Goal: Obtain resource: Download file/media

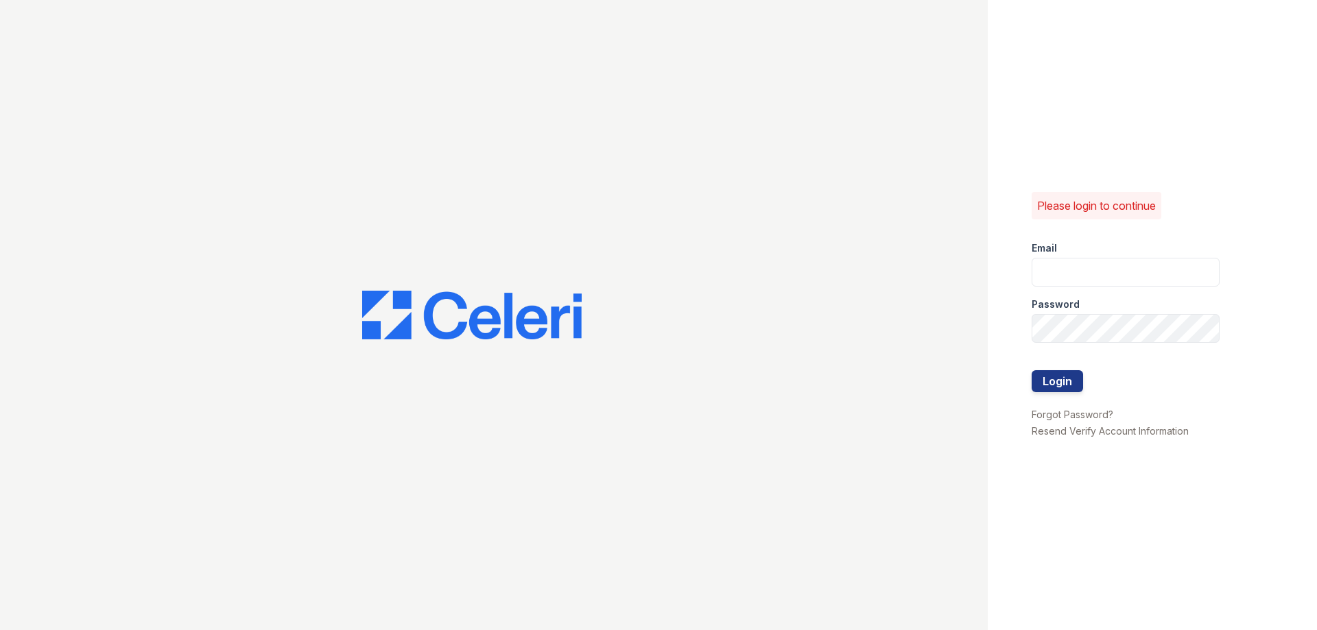
click at [1088, 263] on input "email" at bounding box center [1126, 272] width 188 height 29
type input "[EMAIL_ADDRESS][DOMAIN_NAME]"
click at [1032, 370] on button "Login" at bounding box center [1057, 381] width 51 height 22
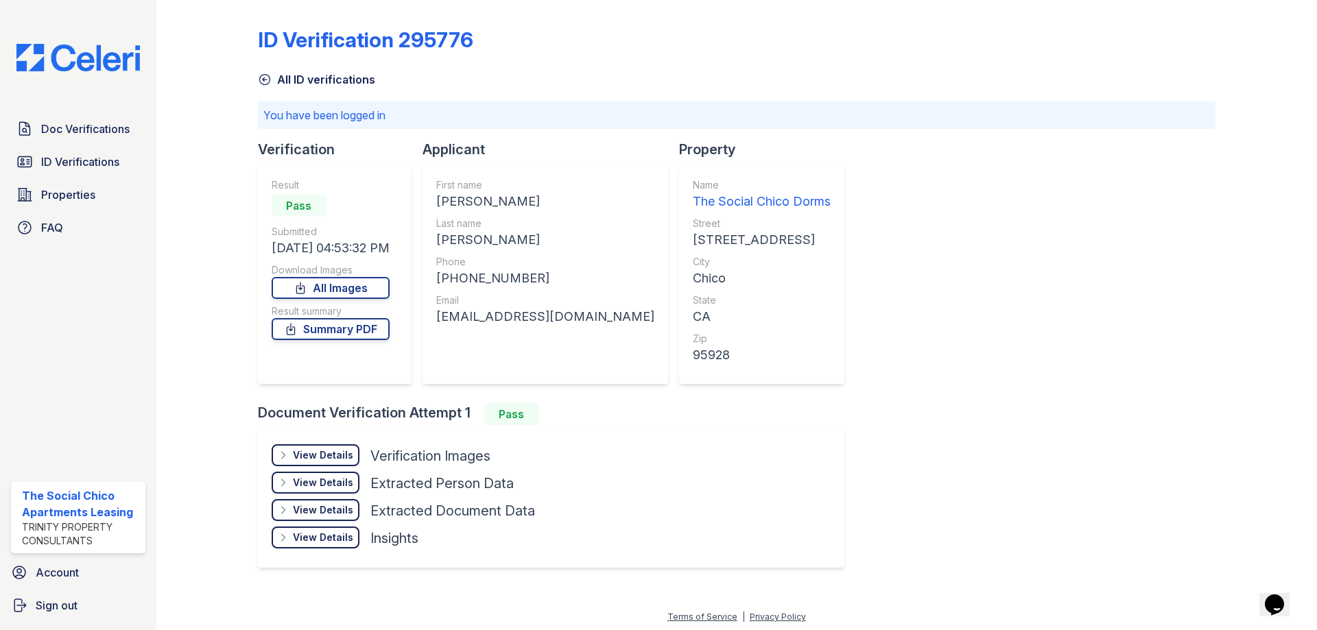
click at [283, 74] on link "All ID verifications" at bounding box center [316, 79] width 117 height 16
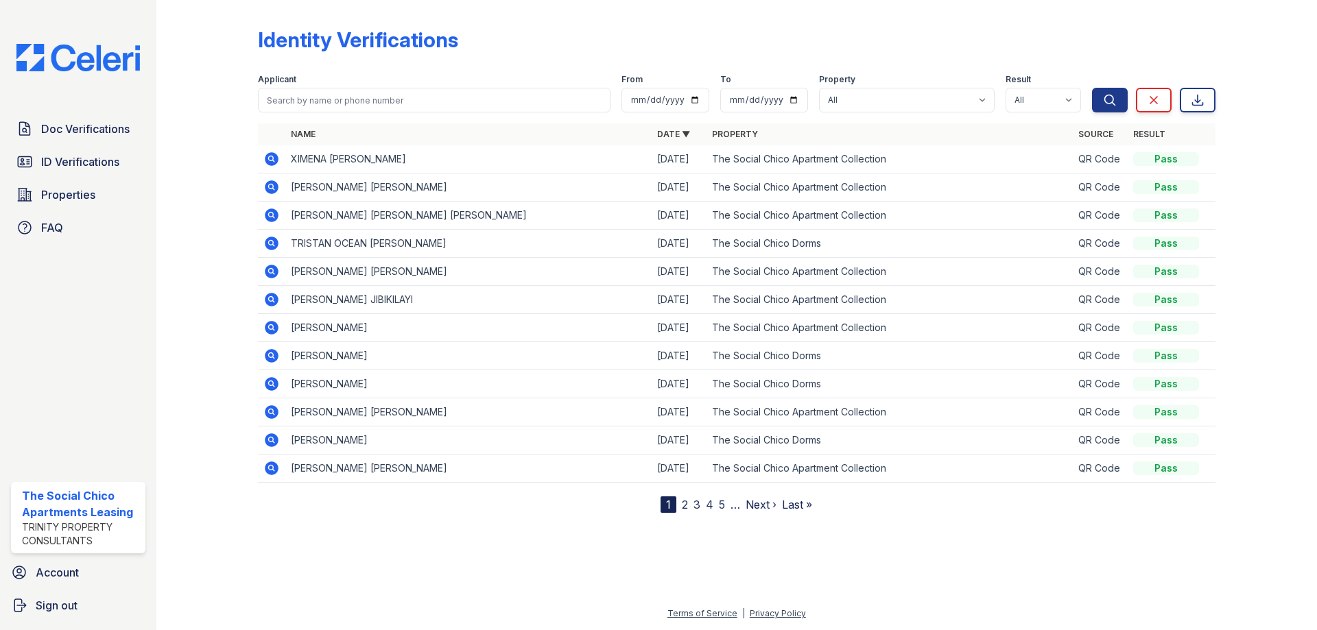
click at [272, 208] on icon at bounding box center [271, 215] width 16 height 16
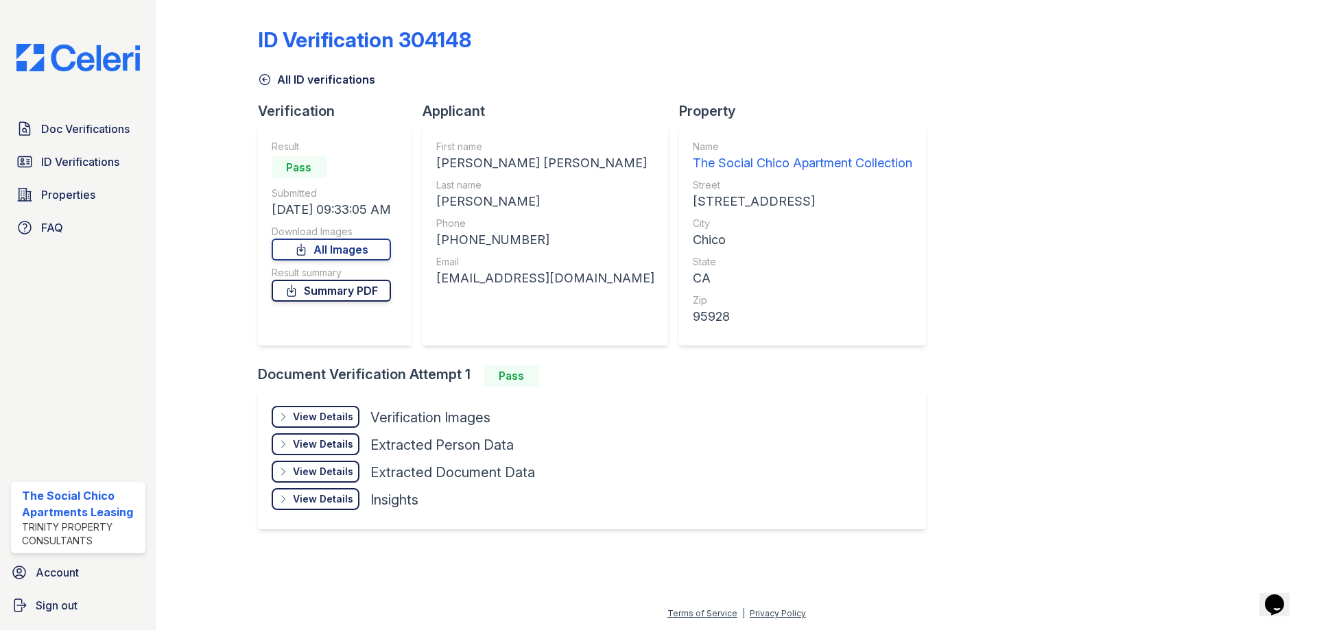
click at [329, 296] on link "Summary PDF" at bounding box center [331, 291] width 119 height 22
click at [317, 421] on div "View Details" at bounding box center [323, 417] width 60 height 14
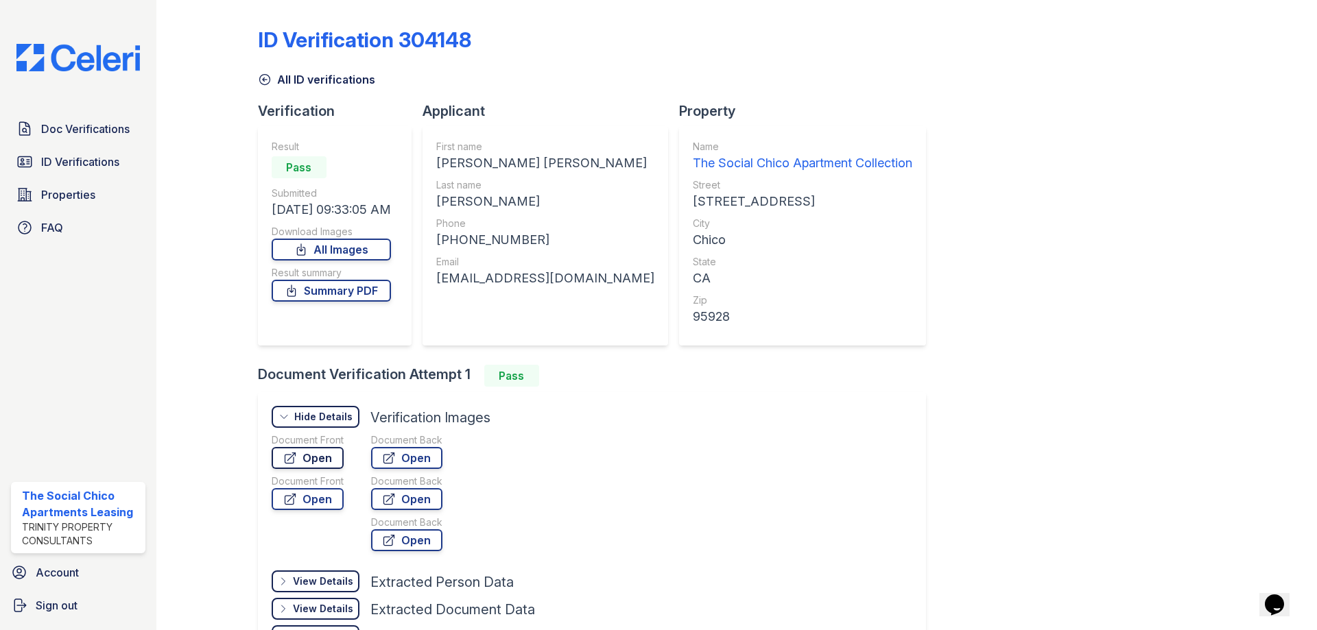
click at [315, 461] on link "Open" at bounding box center [308, 458] width 72 height 22
